Goal: Task Accomplishment & Management: Manage account settings

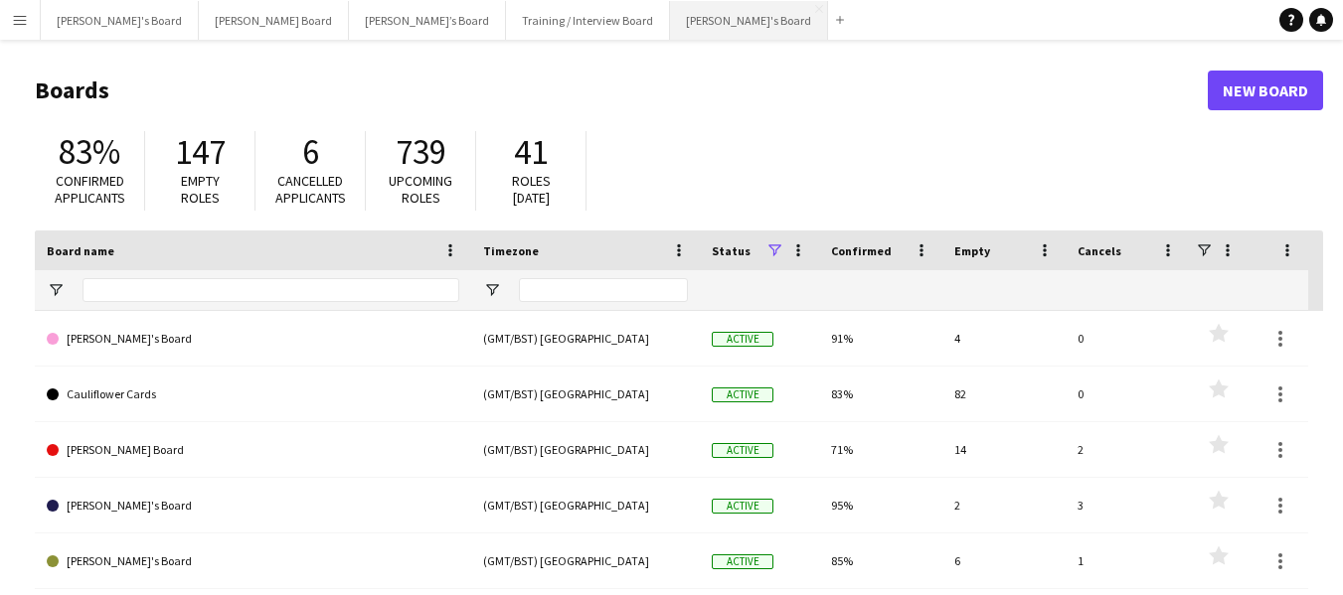
click at [670, 22] on button "[PERSON_NAME]'s Board Close" at bounding box center [749, 20] width 158 height 39
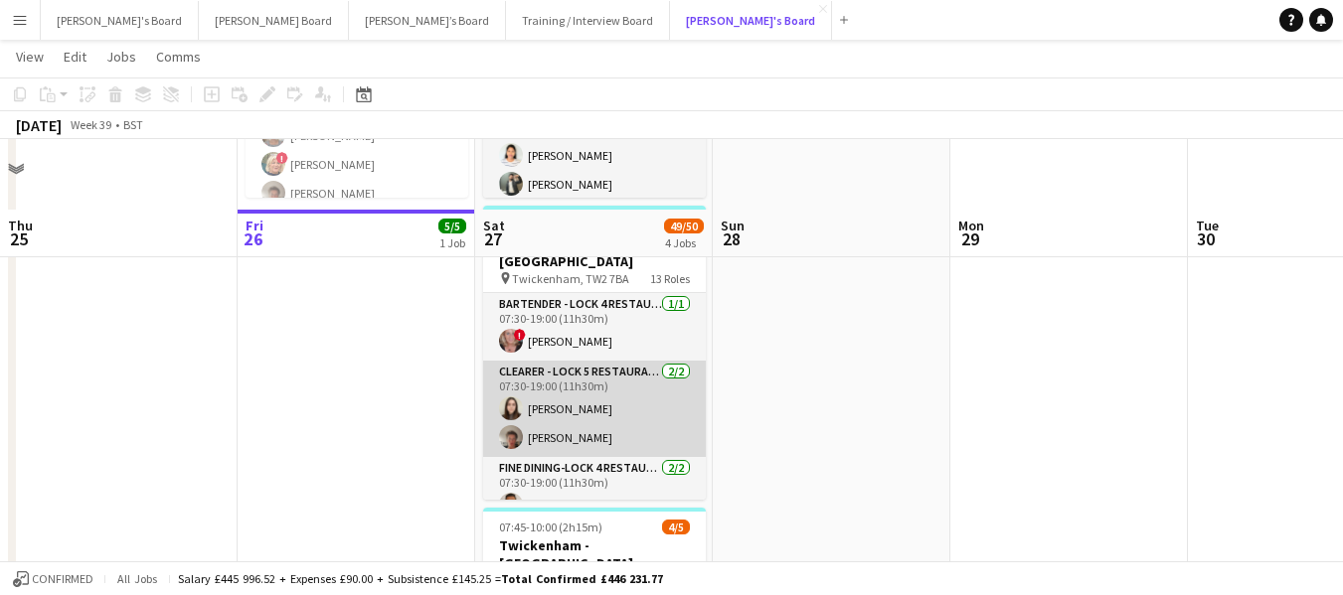
scroll to position [298, 0]
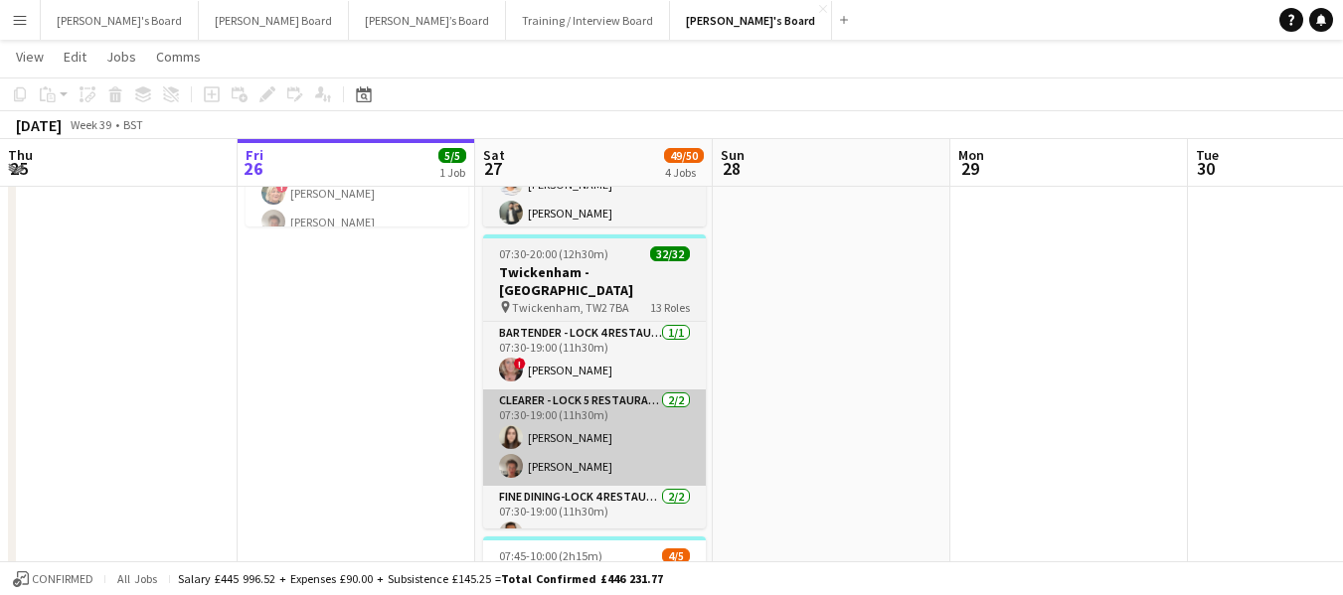
click at [589, 257] on span "07:30-20:00 (12h30m)" at bounding box center [553, 254] width 109 height 15
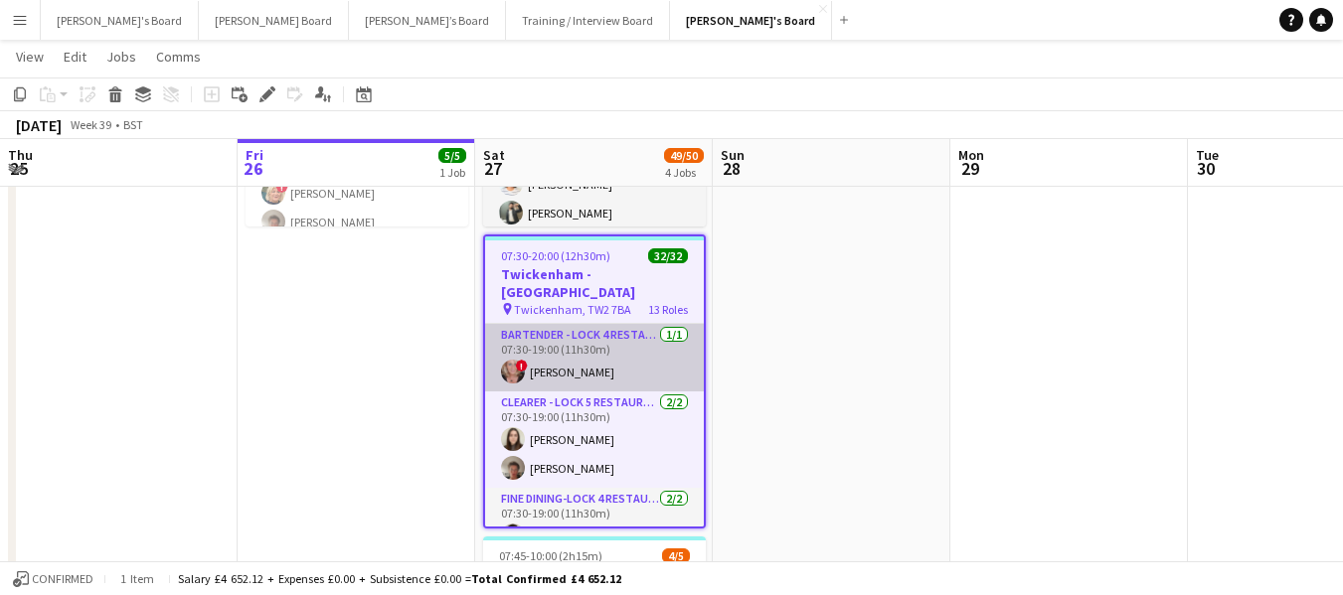
click at [570, 324] on app-card-role "Bartender - LOCK 4 RESTAURANT - [GEOGRAPHIC_DATA] - LEVEL 3 [DATE] 07:30-19:00 …" at bounding box center [594, 358] width 219 height 68
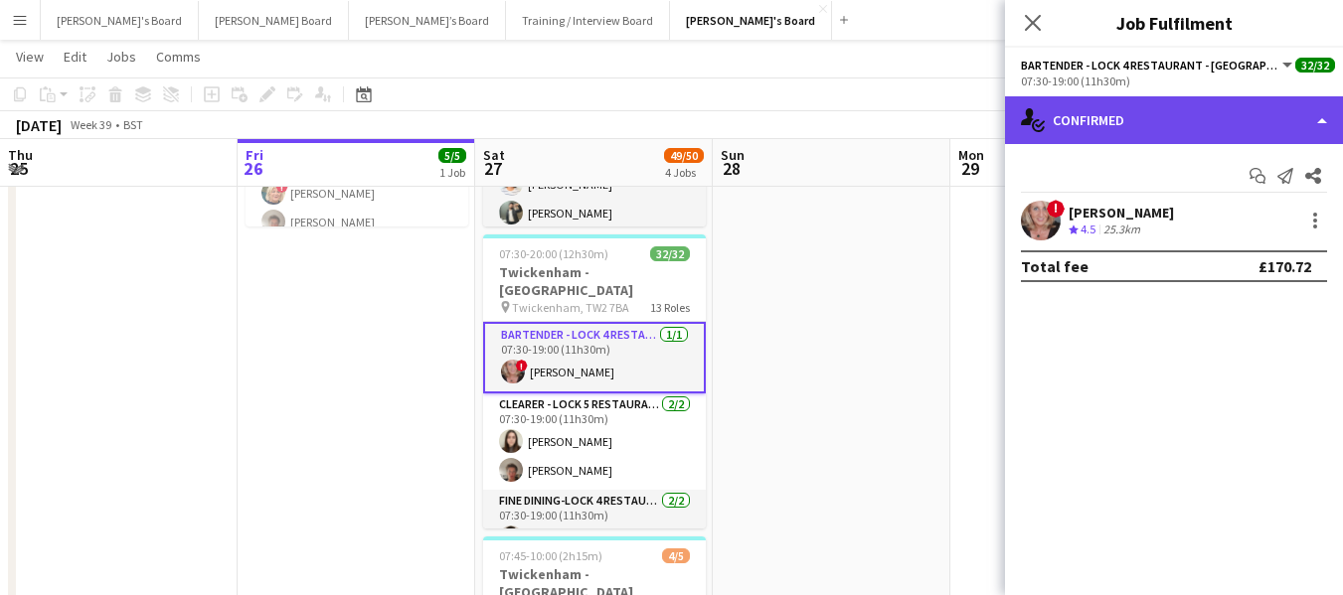
click at [1222, 107] on div "single-neutral-actions-check-2 Confirmed" at bounding box center [1174, 120] width 338 height 48
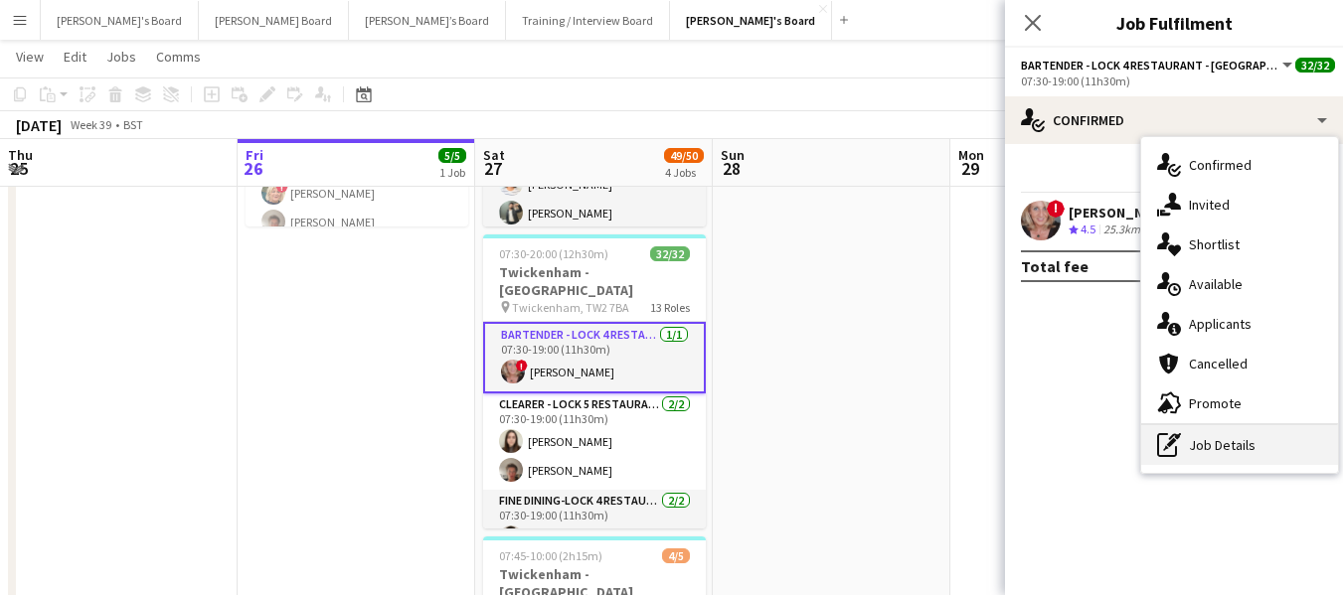
click at [1237, 442] on div "pen-write Job Details" at bounding box center [1239, 445] width 197 height 40
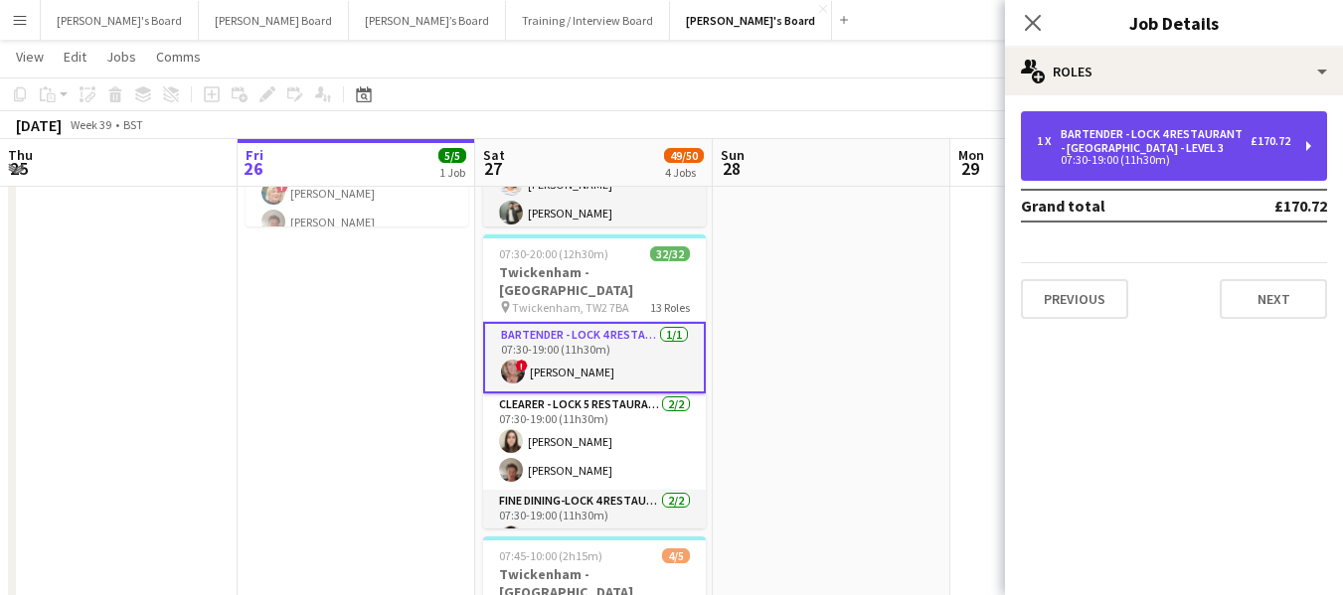
click at [1150, 121] on div "1 x Bartender - LOCK 4 RESTAURANT - [GEOGRAPHIC_DATA] - LEVEL 3 £170.72 07:30-1…" at bounding box center [1174, 146] width 306 height 70
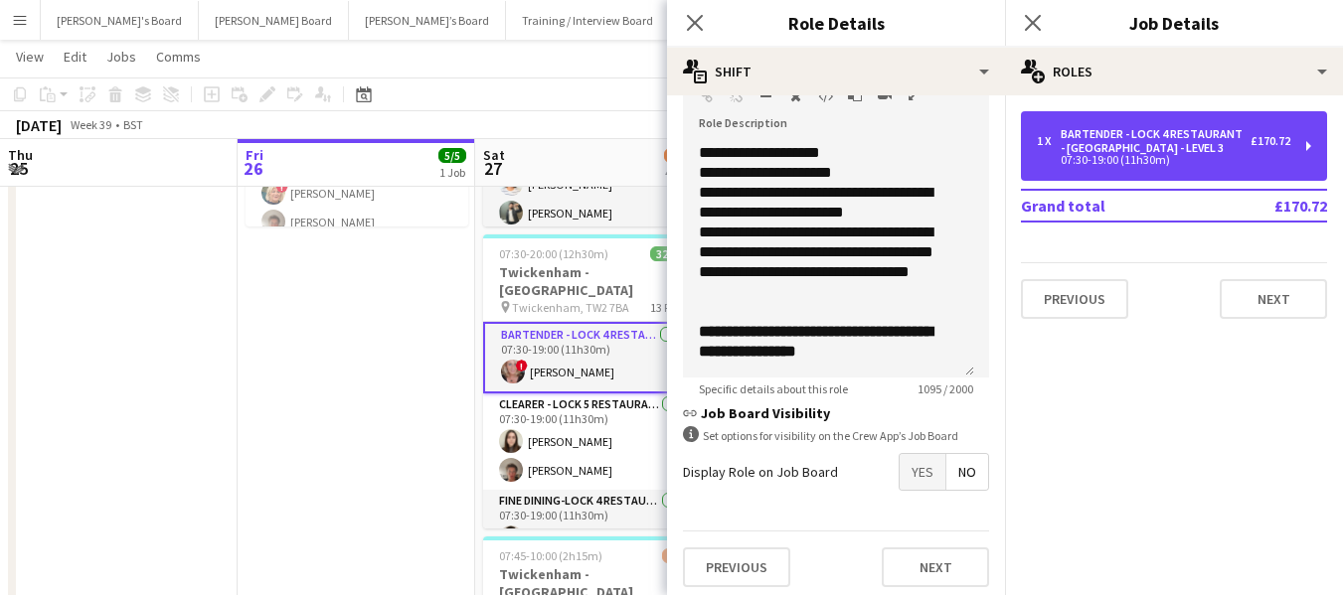
scroll to position [649, 0]
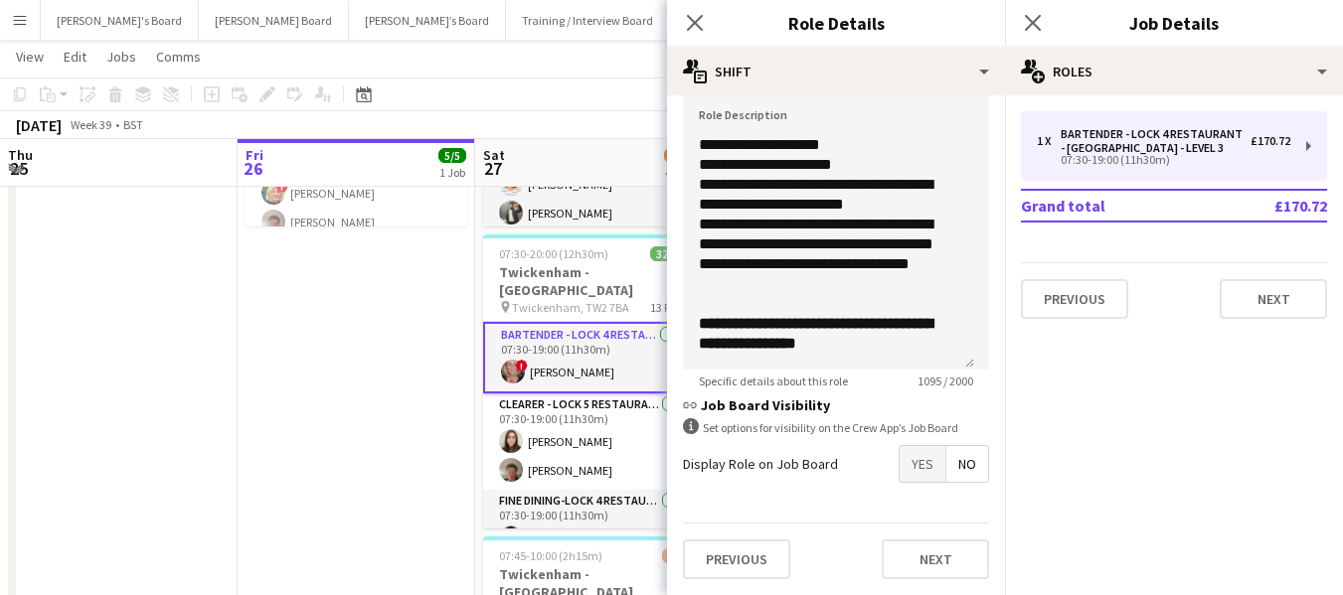
click at [1108, 381] on mat-expansion-panel "pencil3 General details 1 x Bartender - LOCK 4 RESTAURANT - [GEOGRAPHIC_DATA] -…" at bounding box center [1174, 345] width 338 height 500
drag, startPoint x: 619, startPoint y: 73, endPoint x: 611, endPoint y: 94, distance: 23.3
click at [618, 73] on app-page-menu "View Day view expanded Day view collapsed Month view Date picker Jump to [DATE]…" at bounding box center [671, 59] width 1343 height 38
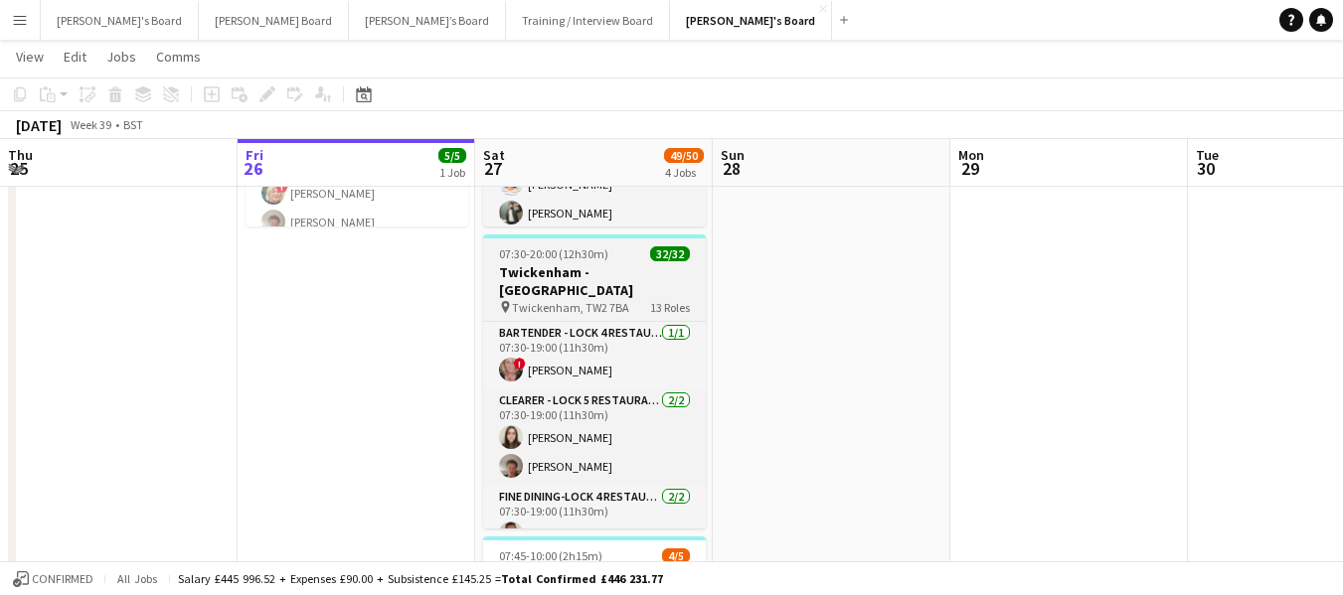
click at [597, 252] on span "07:30-20:00 (12h30m)" at bounding box center [553, 254] width 109 height 15
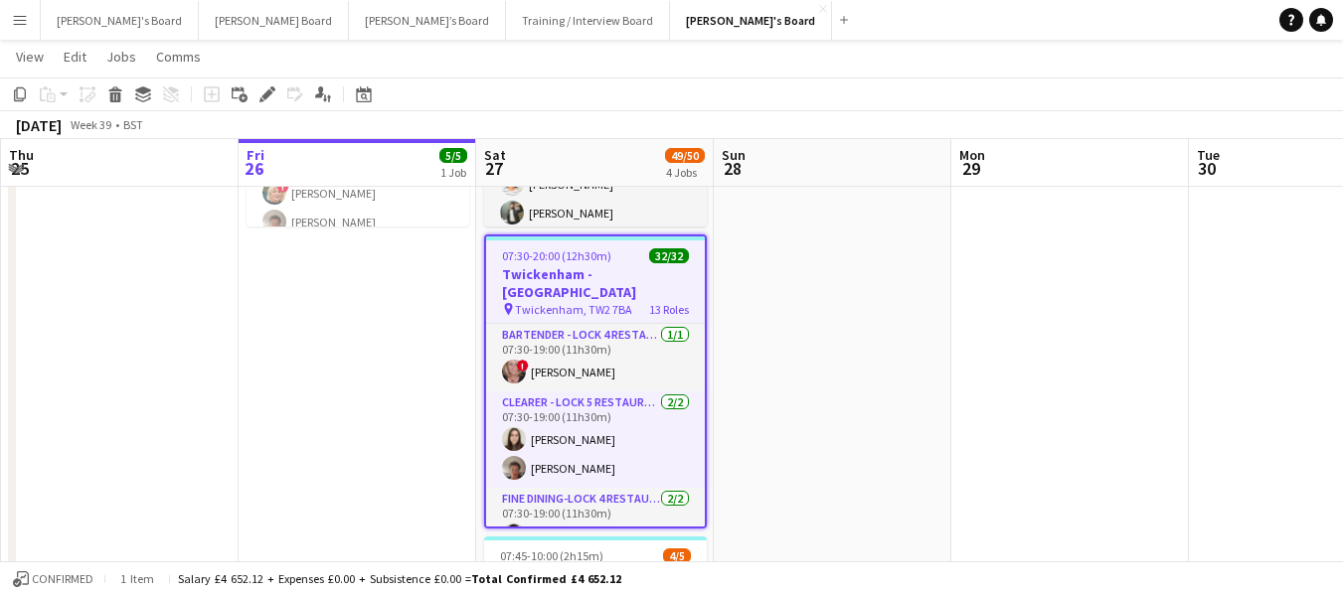
click at [274, 87] on icon "Edit" at bounding box center [267, 94] width 16 height 16
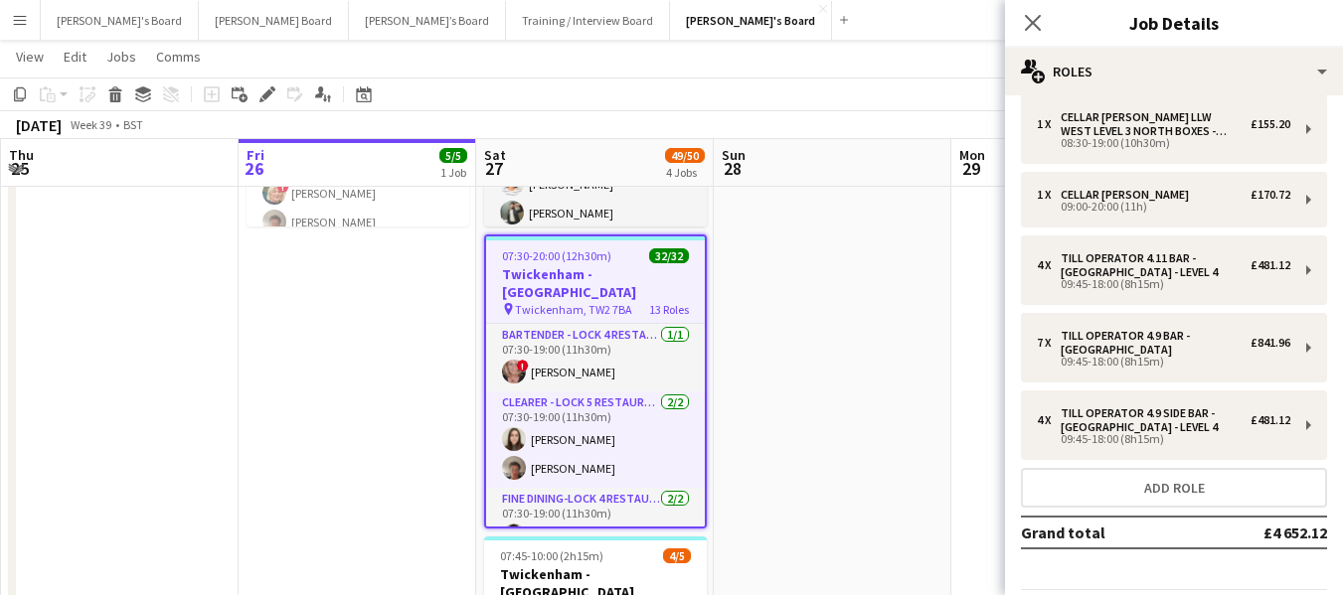
scroll to position [690, 0]
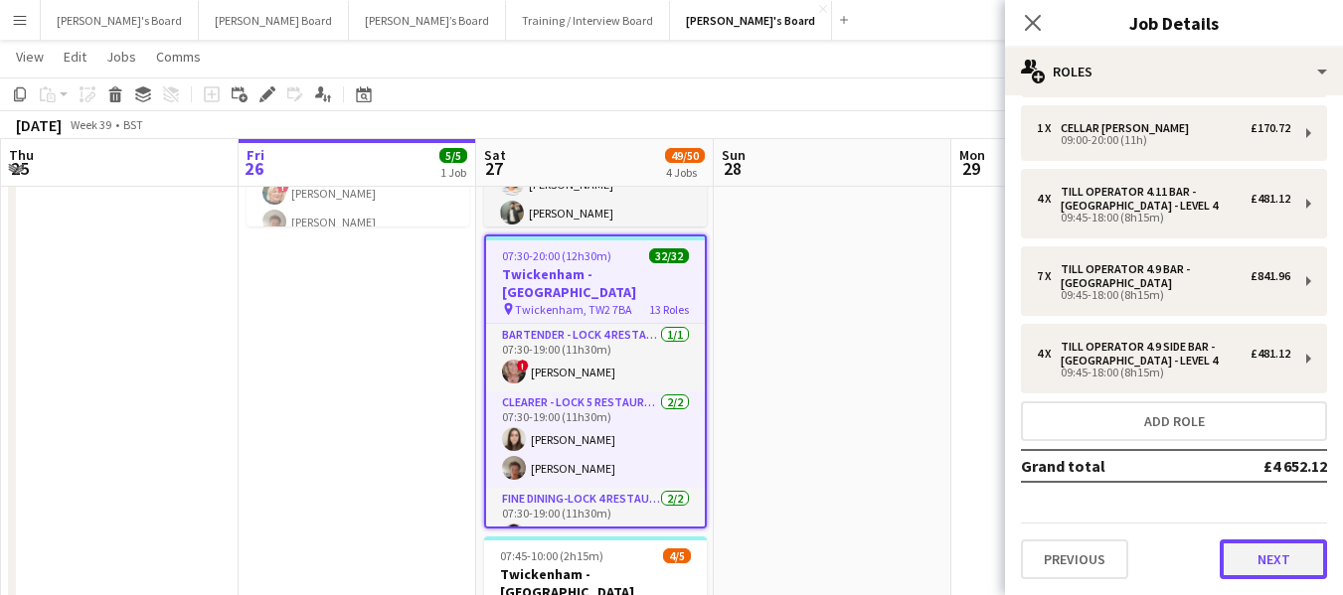
click at [1254, 555] on button "Next" at bounding box center [1273, 560] width 107 height 40
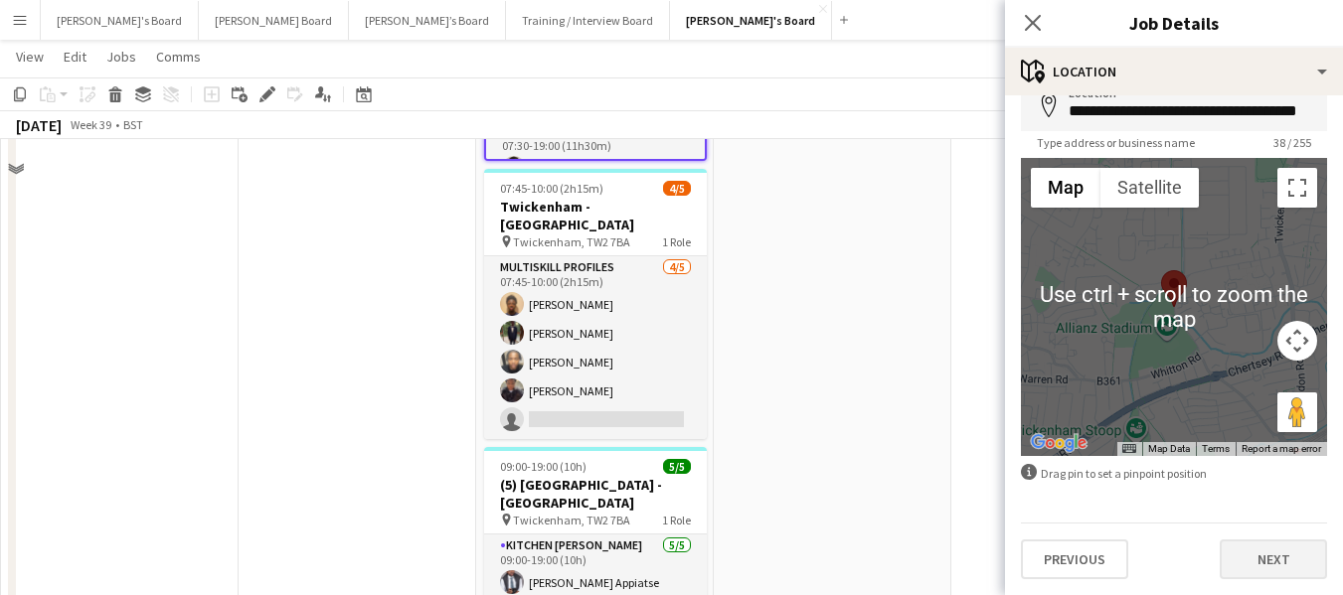
scroll to position [696, 0]
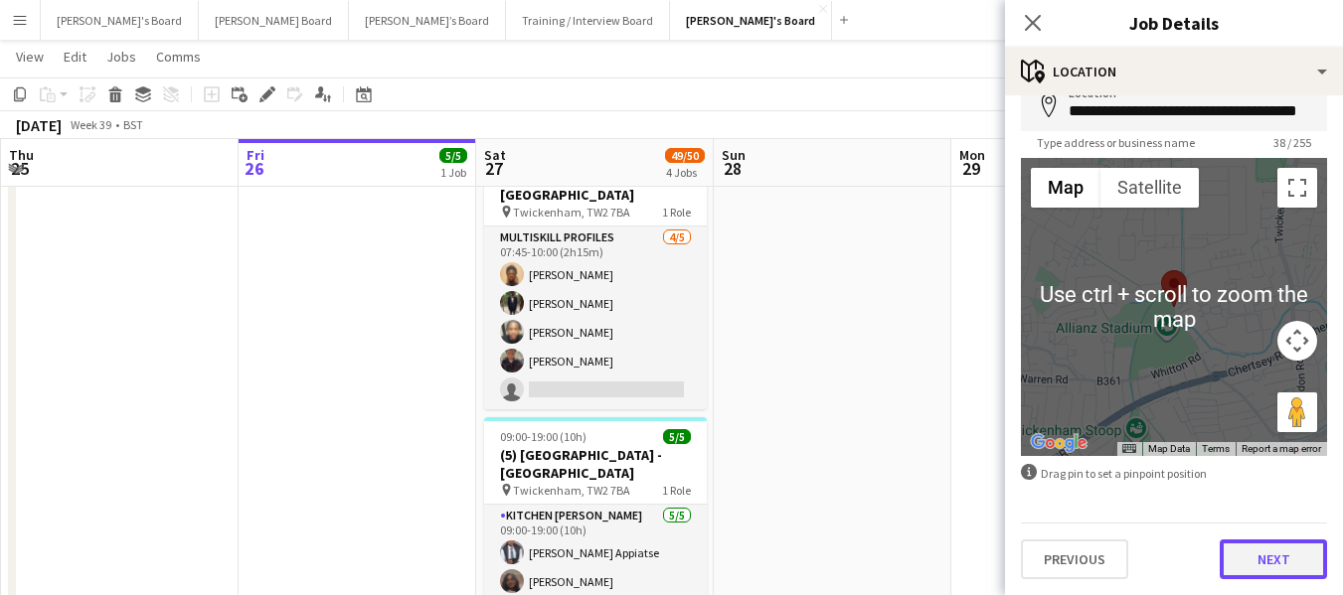
click at [1305, 564] on button "Next" at bounding box center [1273, 560] width 107 height 40
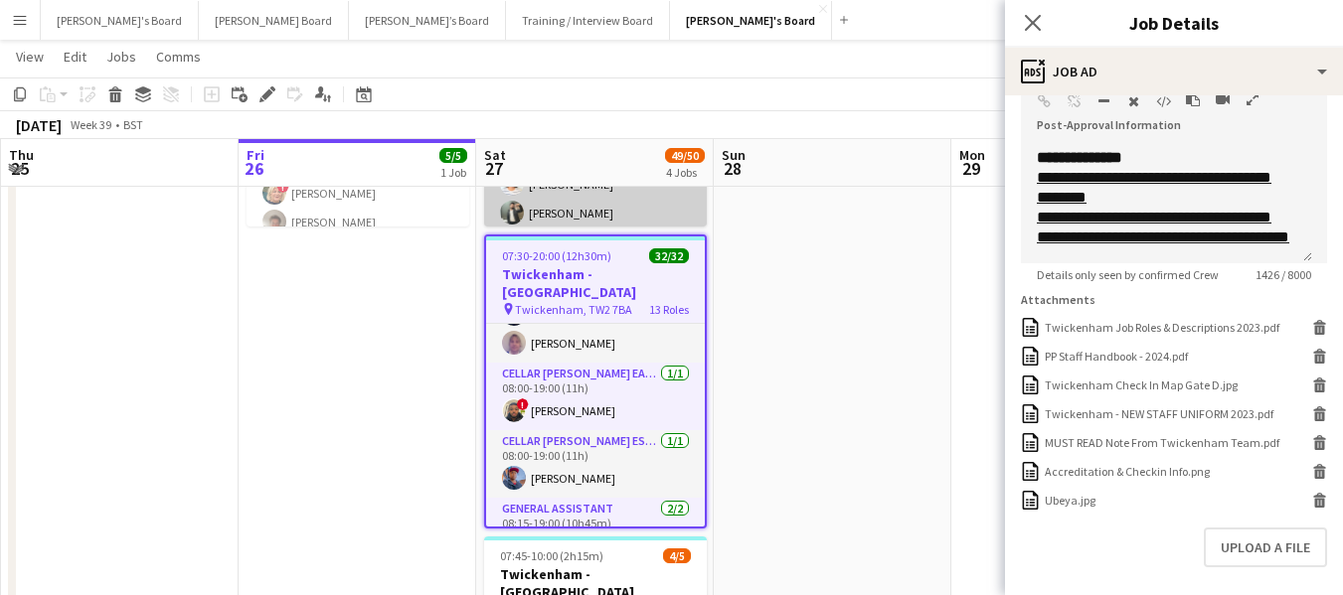
scroll to position [497, 0]
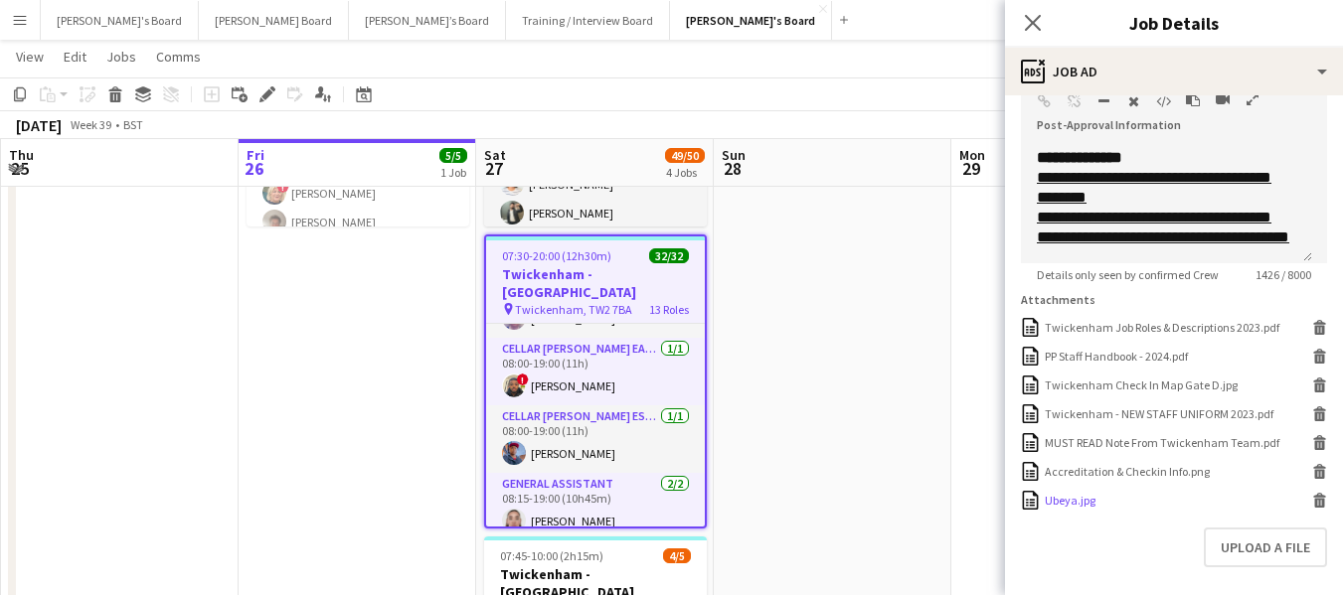
click at [1053, 508] on div "Ubeya.jpg" at bounding box center [1070, 500] width 51 height 15
